Goal: Transaction & Acquisition: Purchase product/service

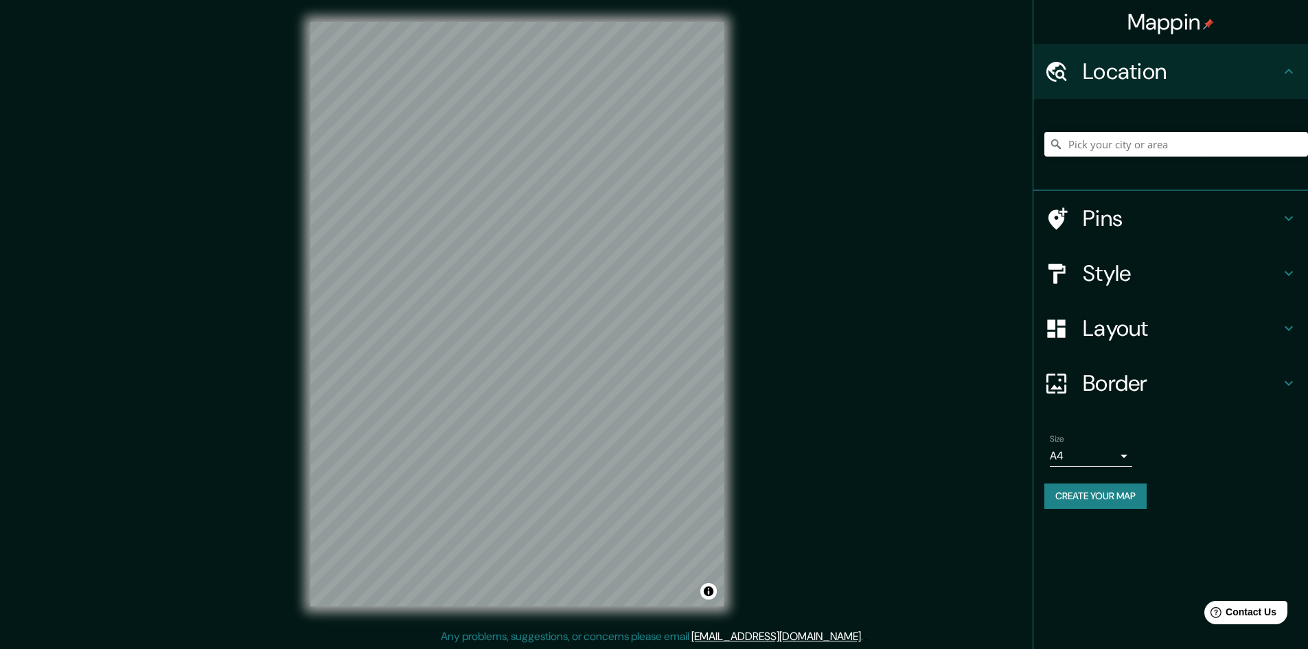
click at [1095, 141] on input "Pick your city or area" at bounding box center [1176, 144] width 264 height 25
paste input "[STREET_ADDRESS][PERSON_NAME]"
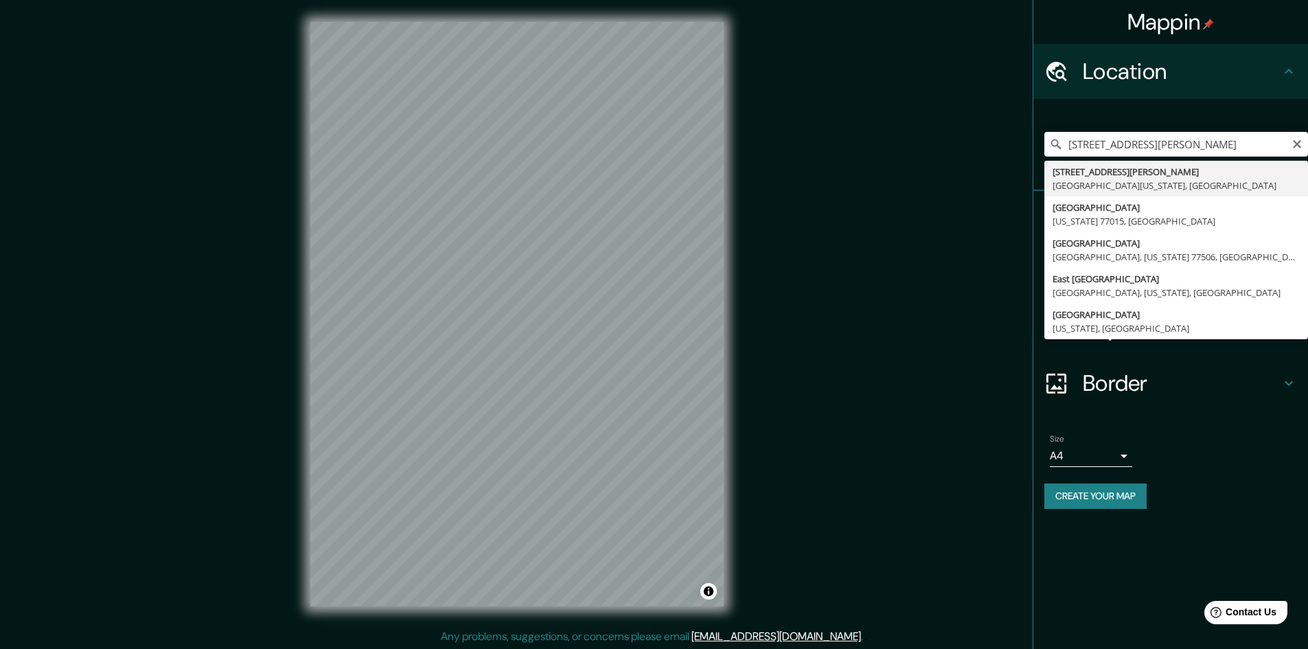
type input "[STREET_ADDRESS][PERSON_NAME][US_STATE]"
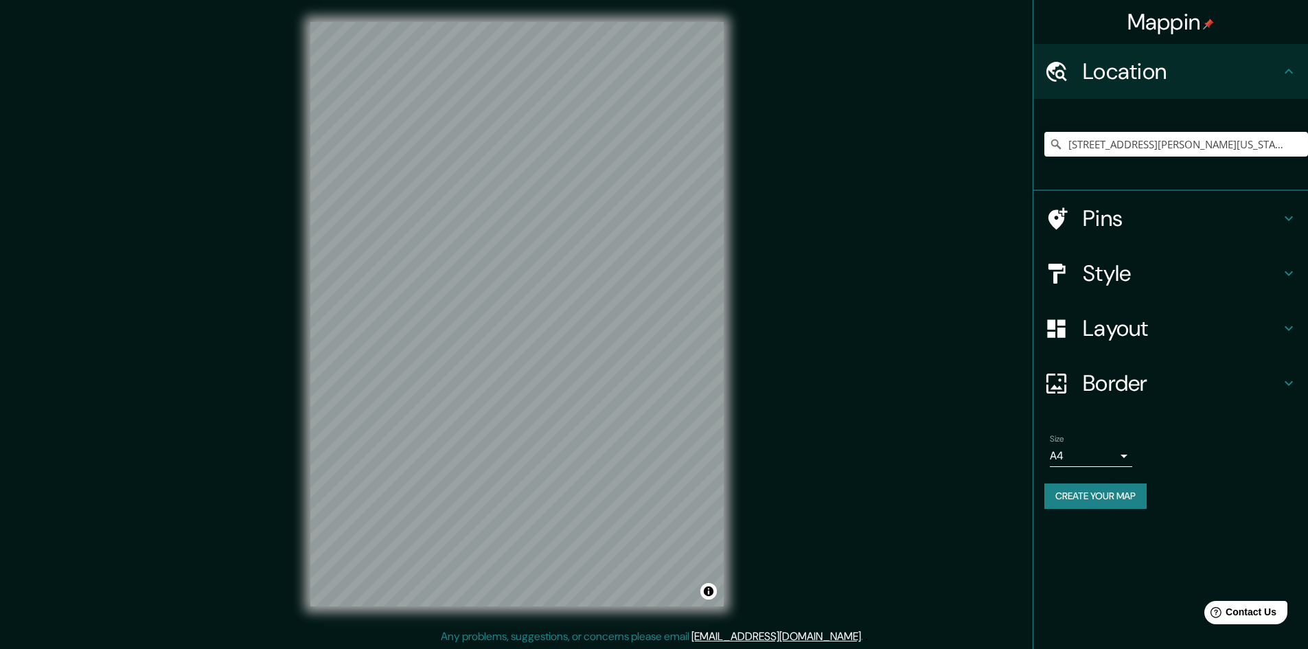
click at [1121, 218] on h4 "Pins" at bounding box center [1182, 218] width 198 height 27
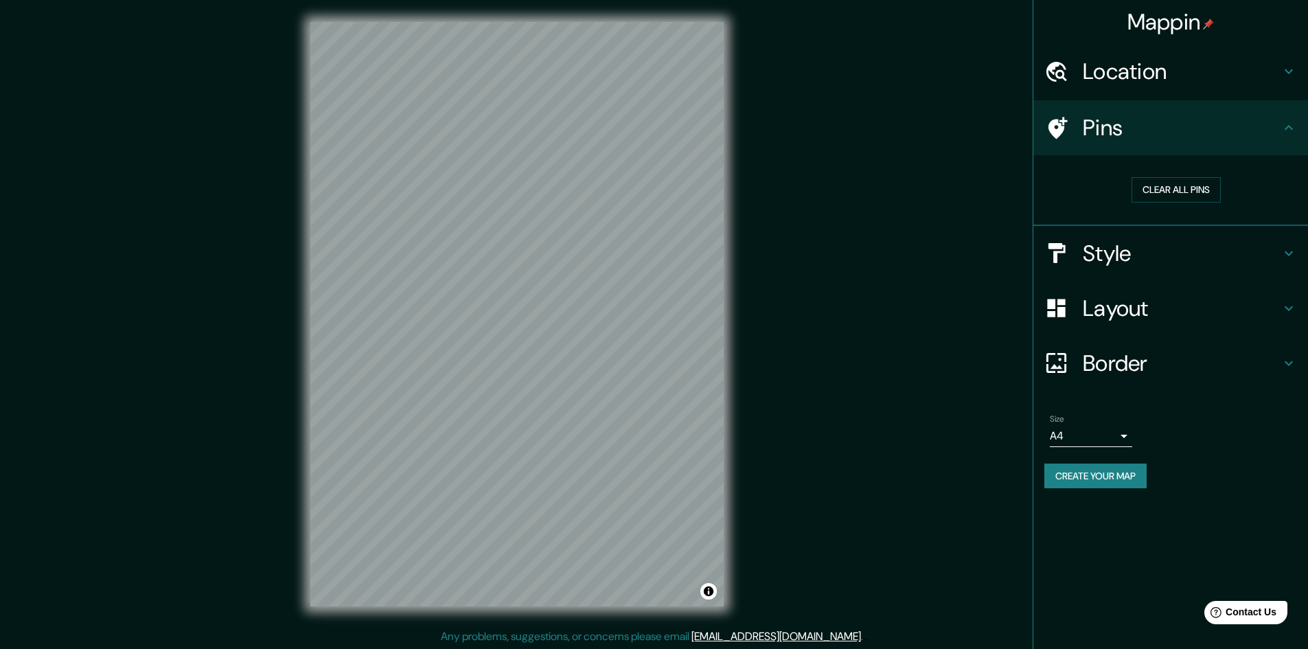
click at [1117, 244] on h4 "Style" at bounding box center [1182, 253] width 198 height 27
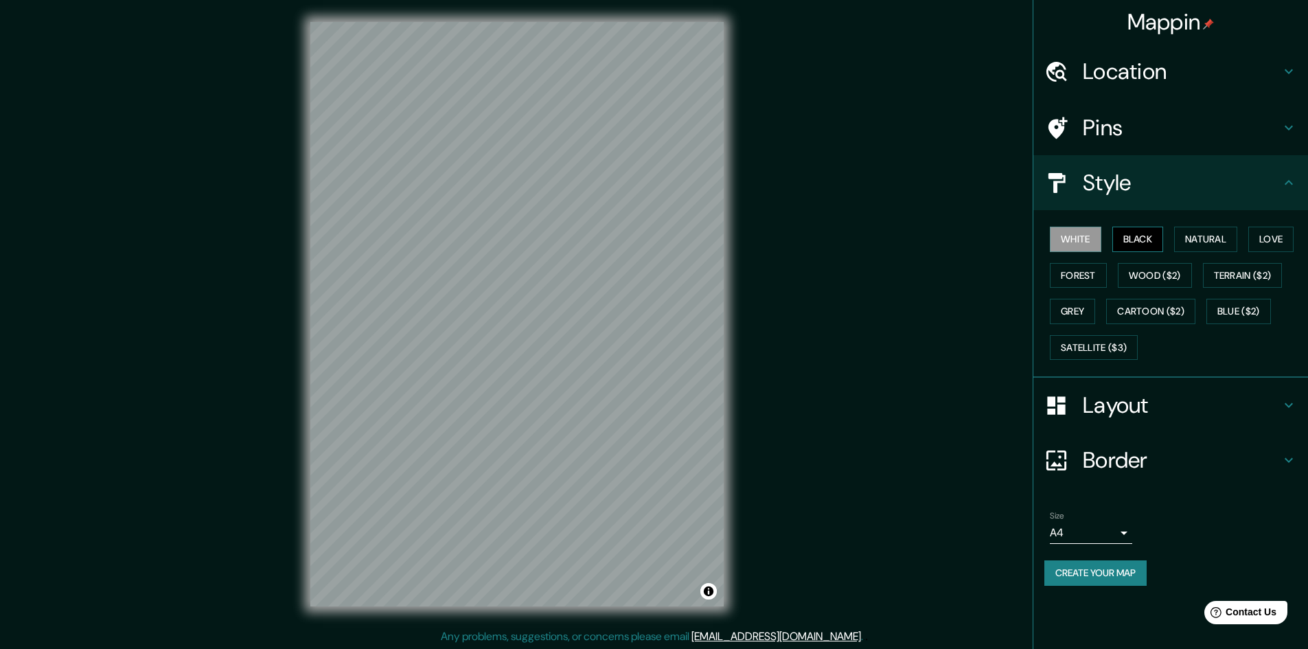
click at [1127, 232] on button "Black" at bounding box center [1138, 239] width 52 height 25
click at [1211, 233] on button "Natural" at bounding box center [1205, 239] width 63 height 25
click at [1275, 238] on button "Love" at bounding box center [1270, 239] width 45 height 25
click at [1272, 268] on button "Terrain ($2)" at bounding box center [1243, 275] width 80 height 25
click at [1167, 271] on button "Wood ($2)" at bounding box center [1155, 275] width 74 height 25
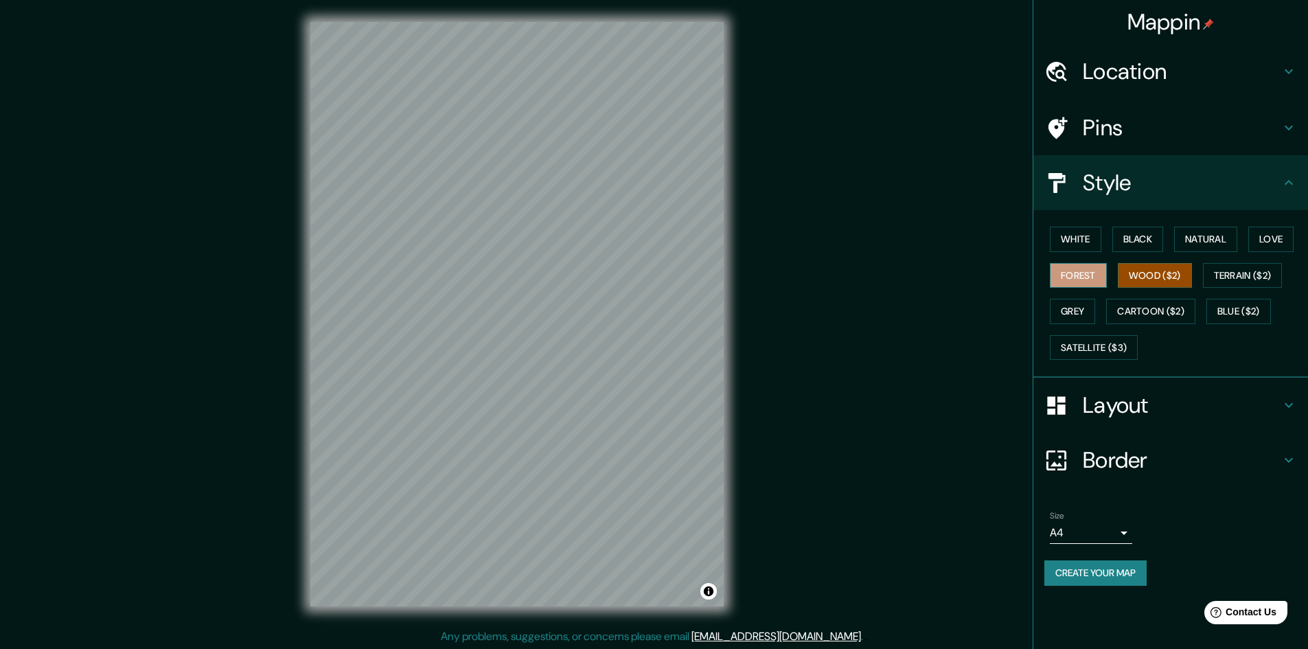
click at [1086, 278] on button "Forest" at bounding box center [1078, 275] width 57 height 25
click at [1069, 312] on button "Grey" at bounding box center [1072, 311] width 45 height 25
click at [1134, 312] on button "Cartoon ($2)" at bounding box center [1150, 311] width 89 height 25
click at [1168, 309] on button "Cartoon ($2)" at bounding box center [1150, 311] width 89 height 25
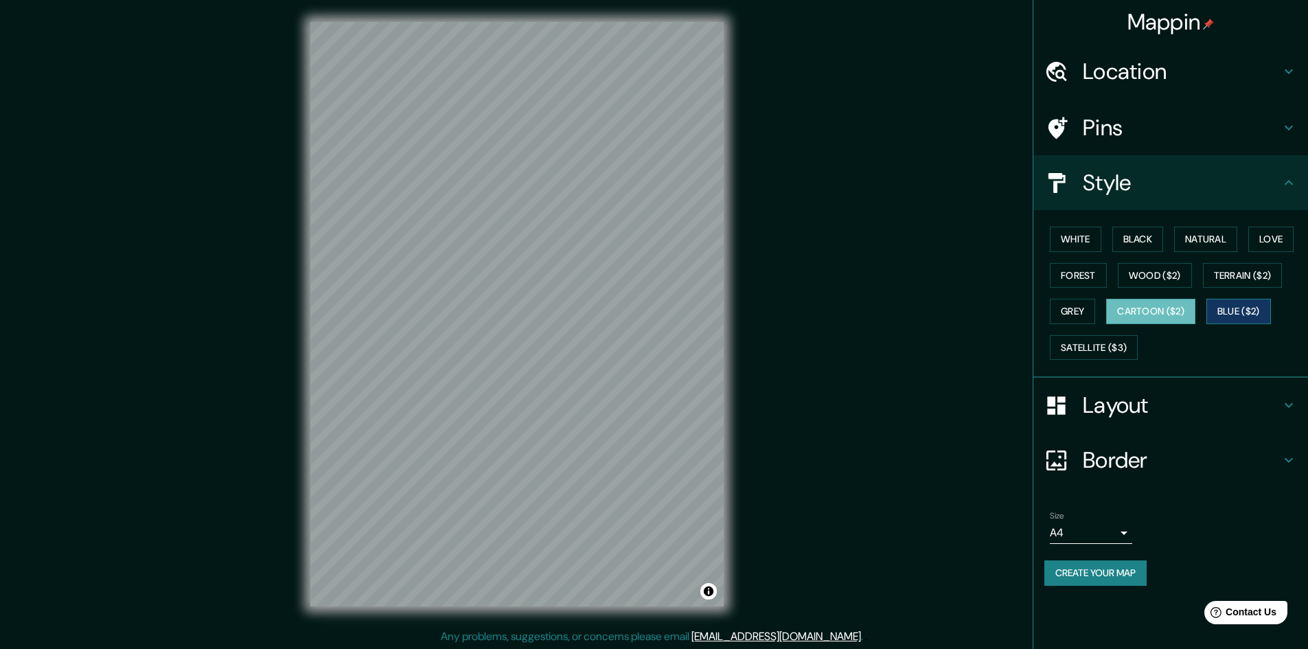
click at [1230, 307] on button "Blue ($2)" at bounding box center [1239, 311] width 65 height 25
click at [1096, 343] on button "Satellite ($3)" at bounding box center [1094, 347] width 88 height 25
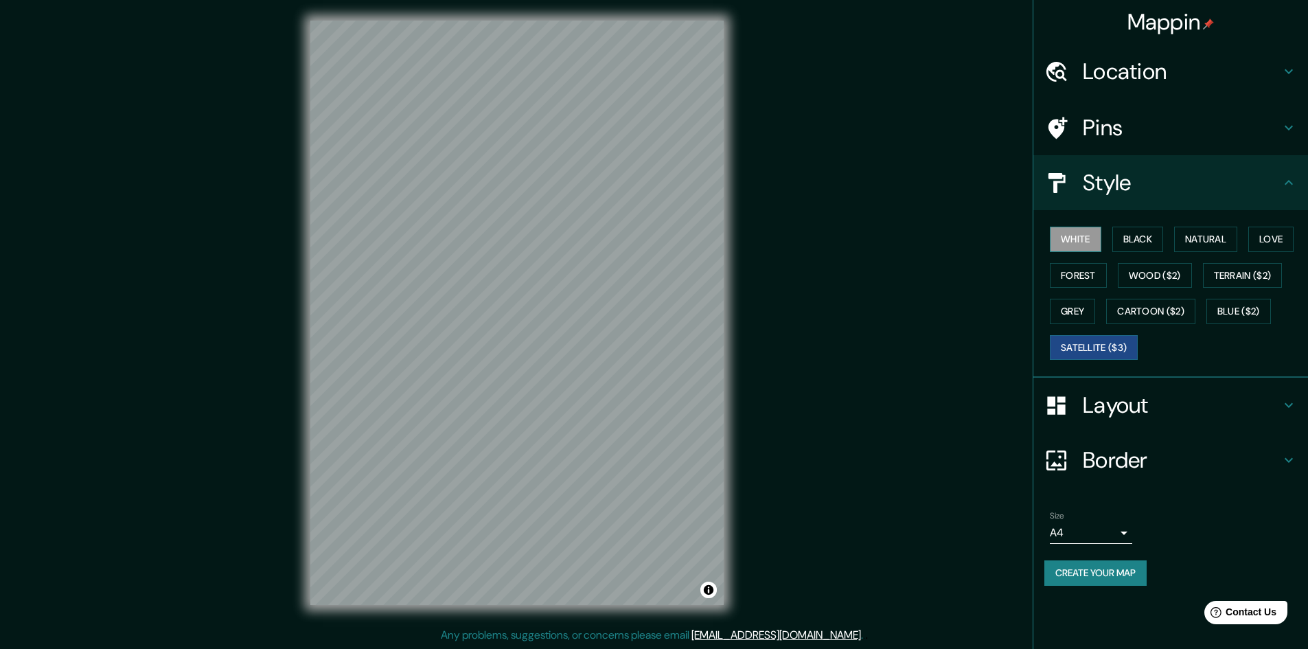
click at [1075, 230] on button "White" at bounding box center [1076, 239] width 52 height 25
click at [1126, 401] on h4 "Layout" at bounding box center [1182, 404] width 198 height 27
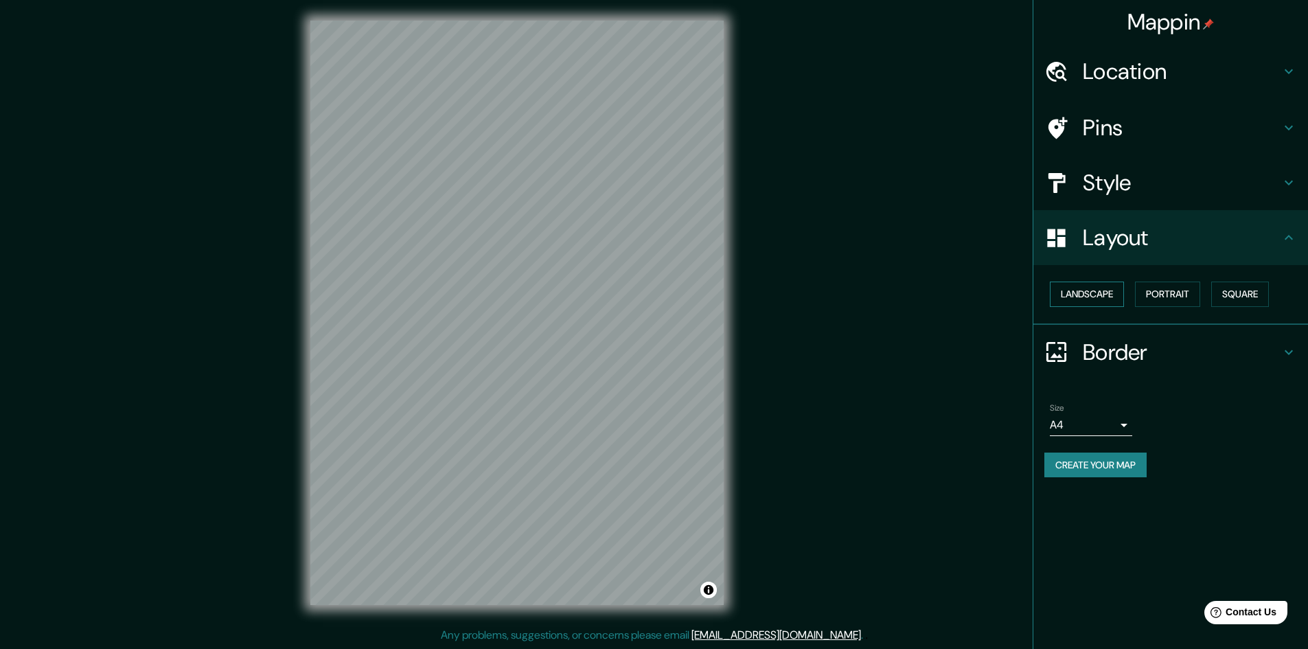
click at [1083, 286] on button "Landscape" at bounding box center [1087, 294] width 74 height 25
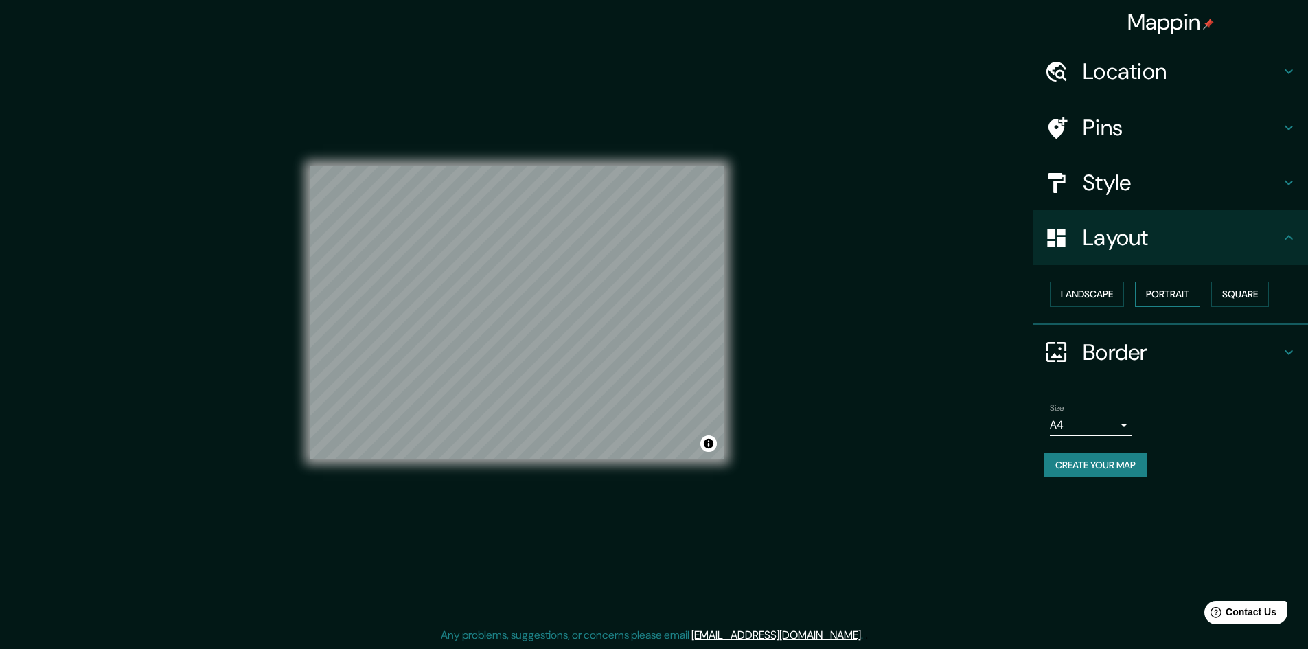
click at [1167, 285] on button "Portrait" at bounding box center [1167, 294] width 65 height 25
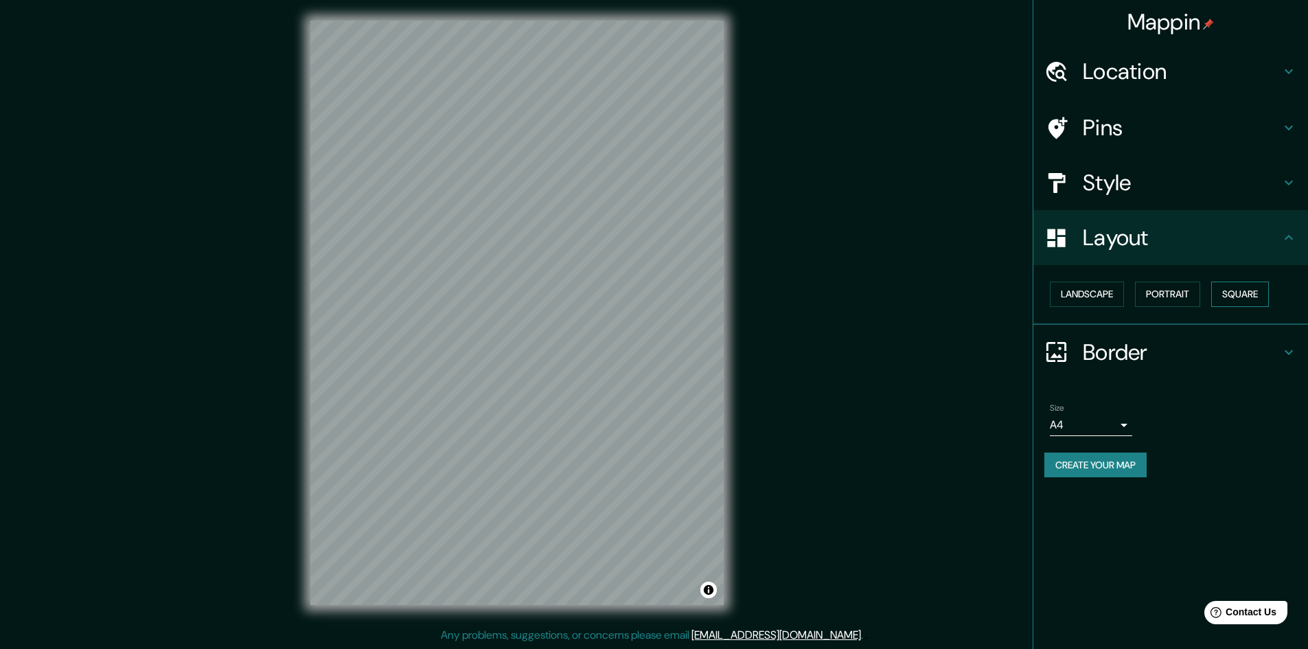
click at [1248, 284] on button "Square" at bounding box center [1240, 294] width 58 height 25
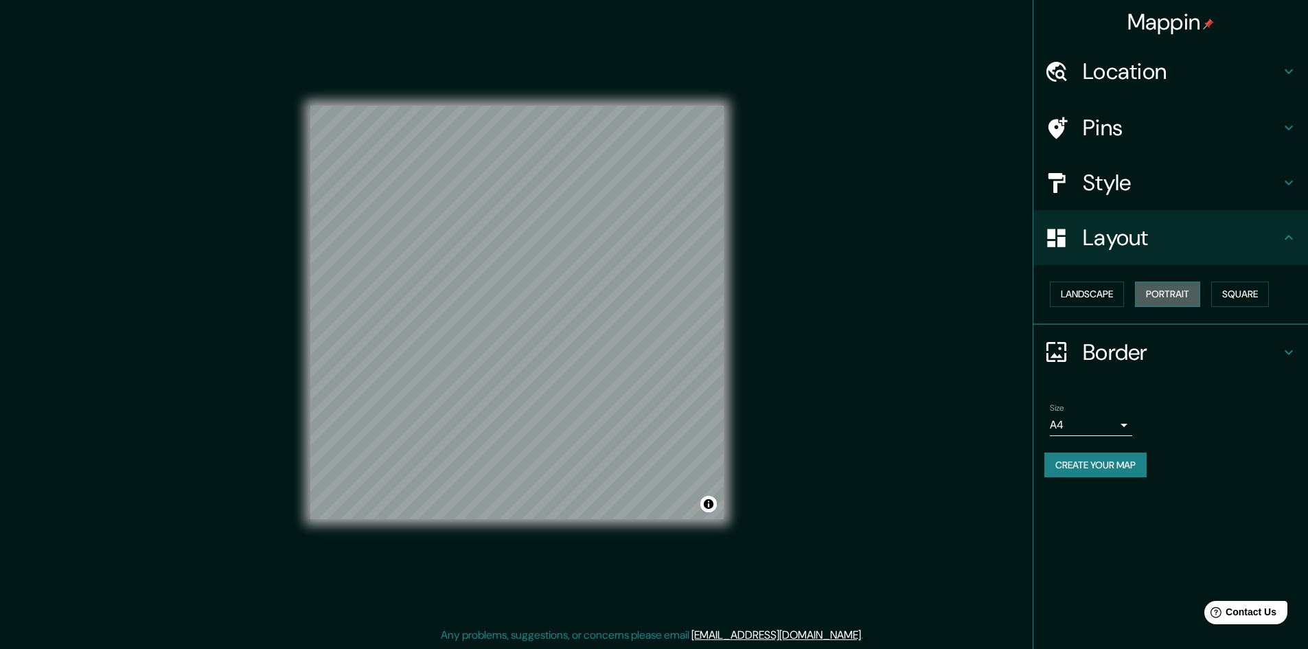
click at [1186, 288] on button "Portrait" at bounding box center [1167, 294] width 65 height 25
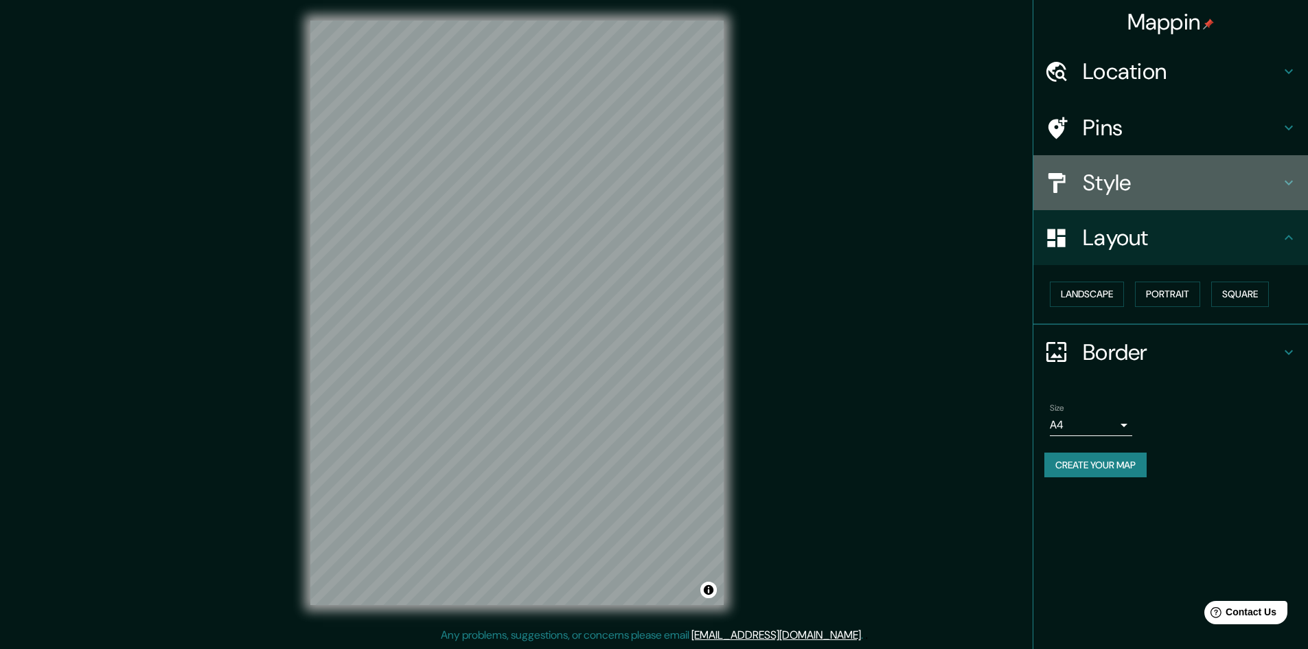
click at [1075, 185] on div at bounding box center [1063, 183] width 38 height 24
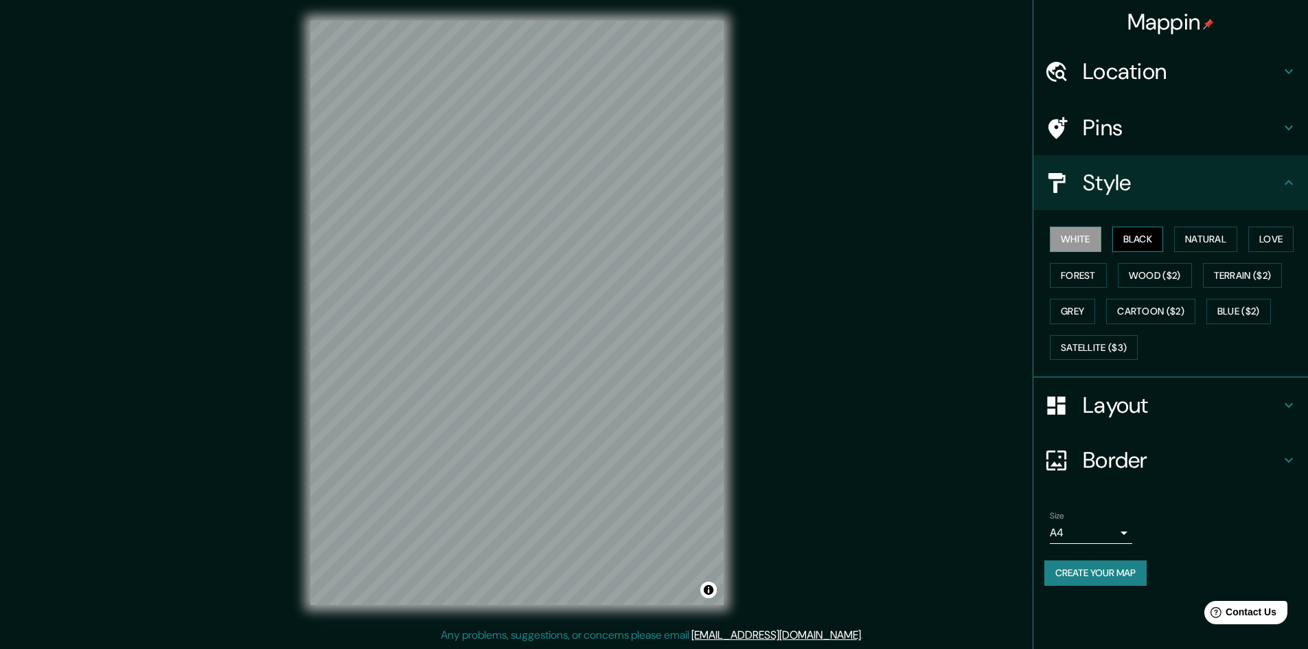
click at [1144, 240] on button "Black" at bounding box center [1138, 239] width 52 height 25
click at [1166, 272] on button "Wood ($2)" at bounding box center [1155, 275] width 74 height 25
click at [1210, 238] on button "Natural" at bounding box center [1205, 239] width 63 height 25
click at [1269, 238] on button "Love" at bounding box center [1270, 239] width 45 height 25
